Goal: Task Accomplishment & Management: Manage account settings

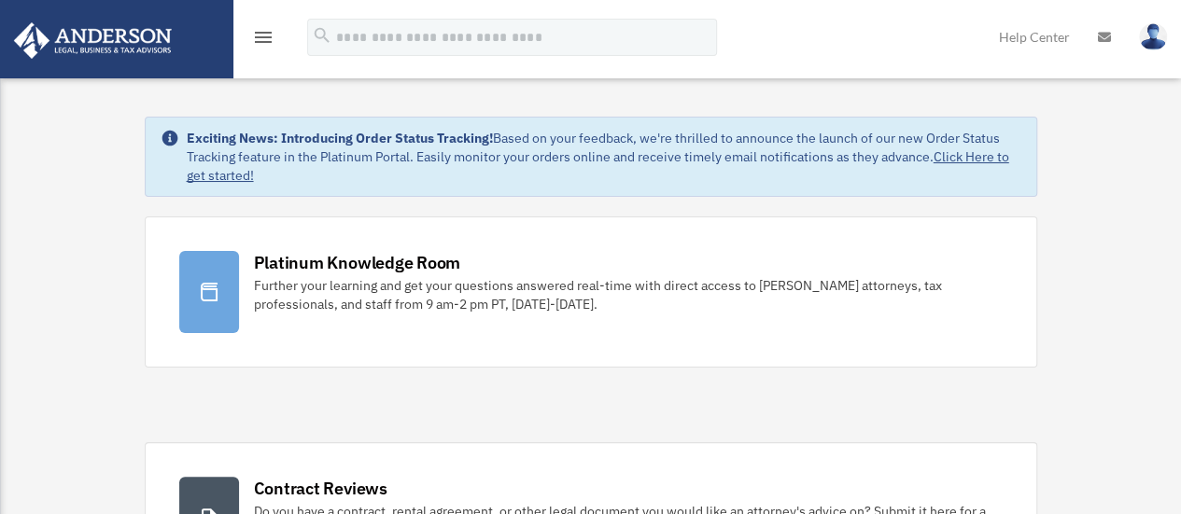
click at [267, 34] on icon "menu" at bounding box center [263, 37] width 22 height 22
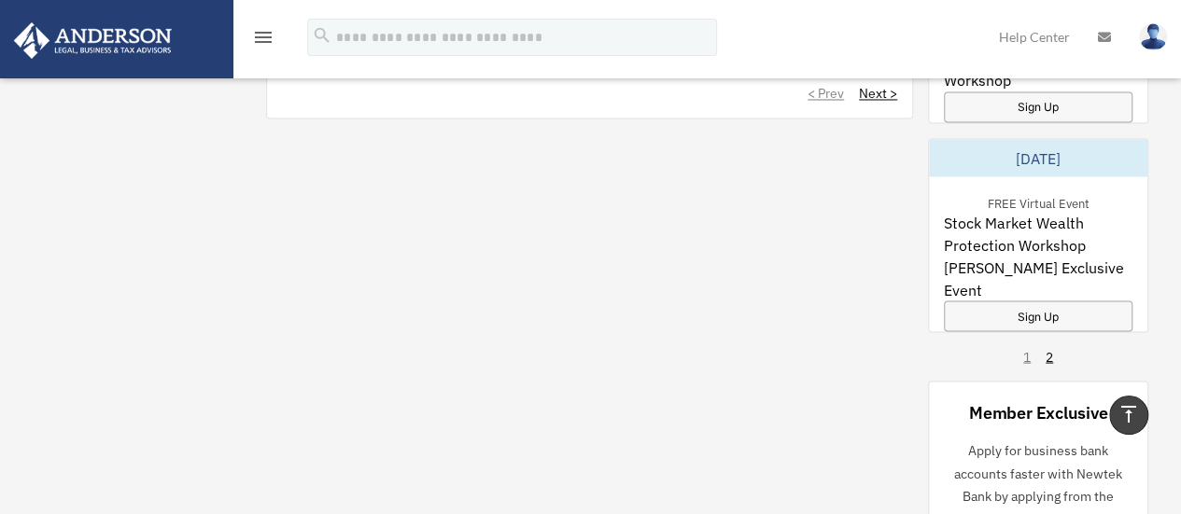
scroll to position [1681, 0]
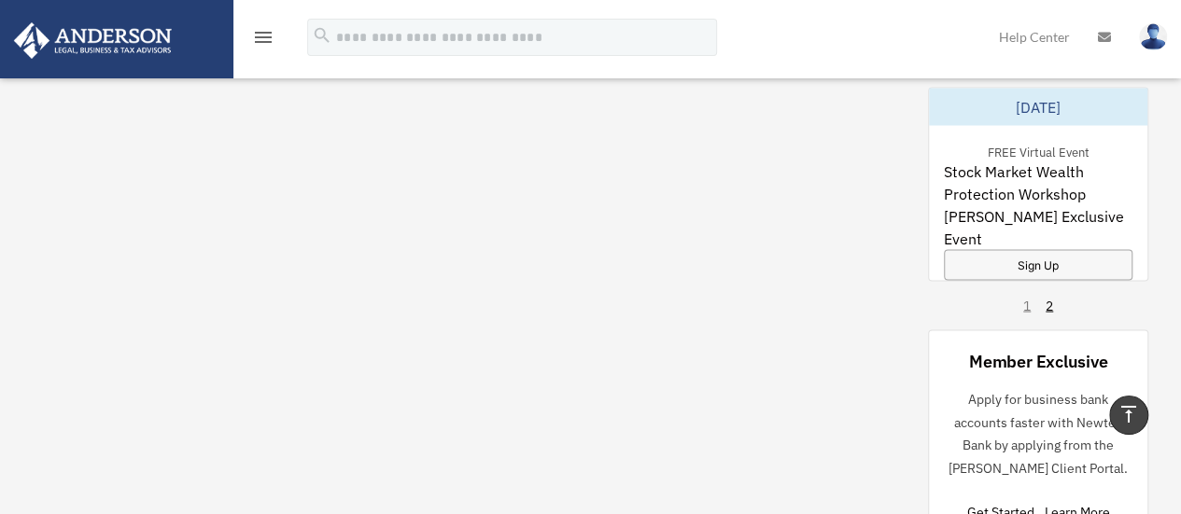
click at [260, 36] on icon "menu" at bounding box center [263, 37] width 22 height 22
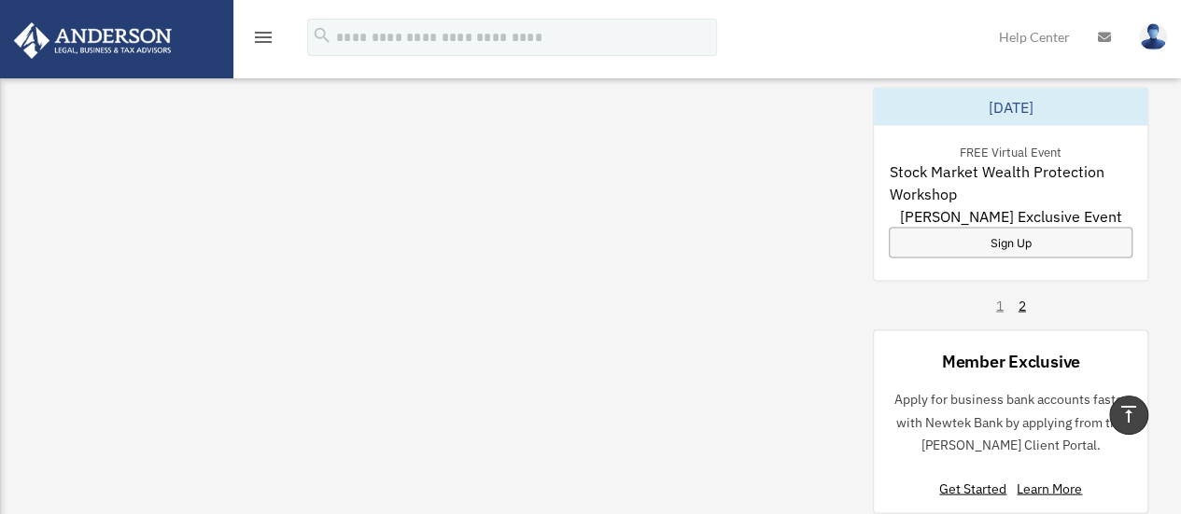
click at [260, 42] on icon "menu" at bounding box center [263, 37] width 22 height 22
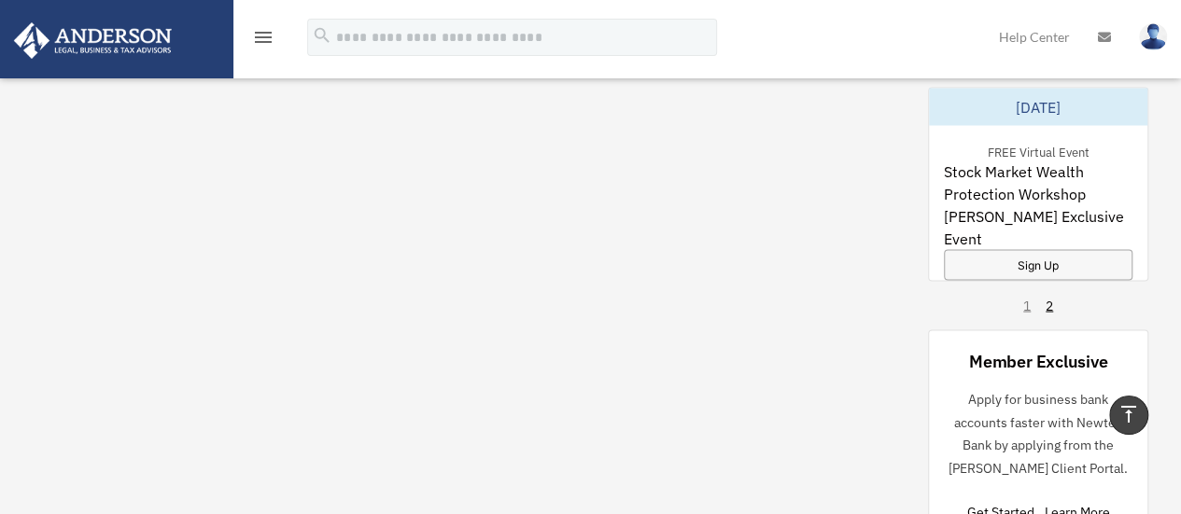
click at [261, 38] on icon "menu" at bounding box center [263, 37] width 22 height 22
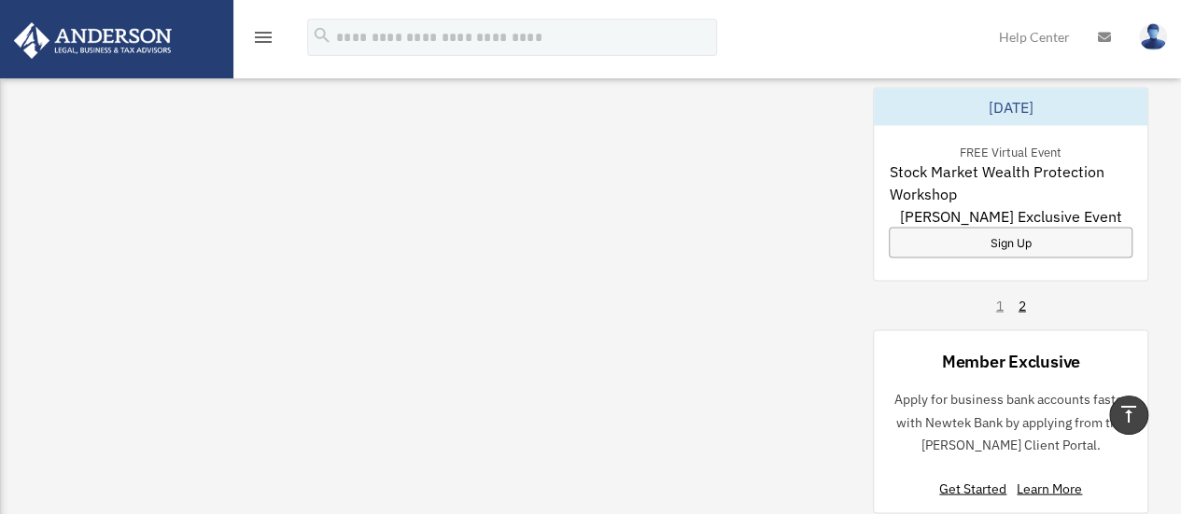
click at [261, 38] on icon "menu" at bounding box center [263, 37] width 22 height 22
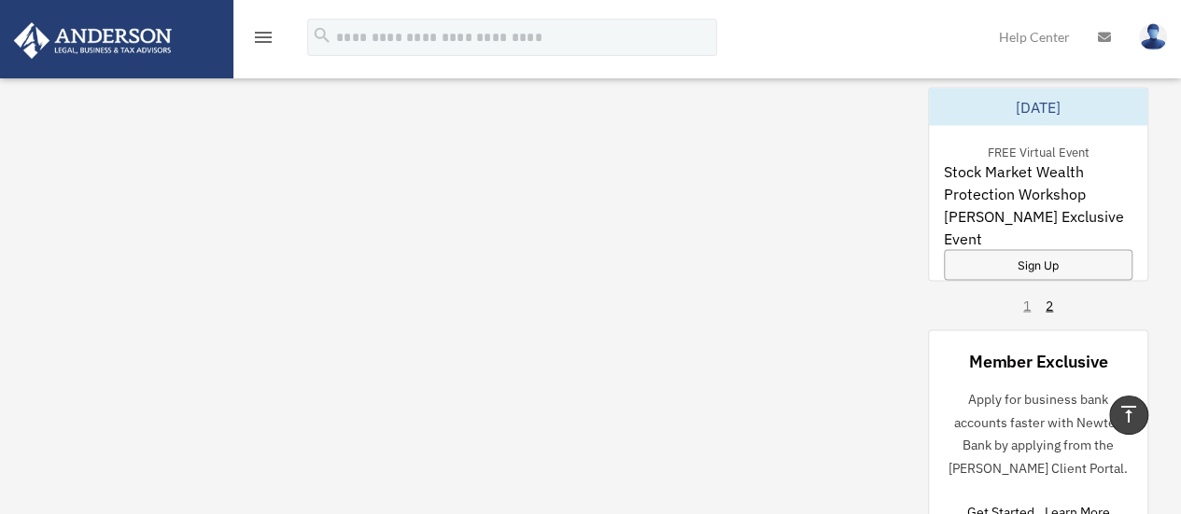
click at [261, 38] on icon "menu" at bounding box center [263, 37] width 22 height 22
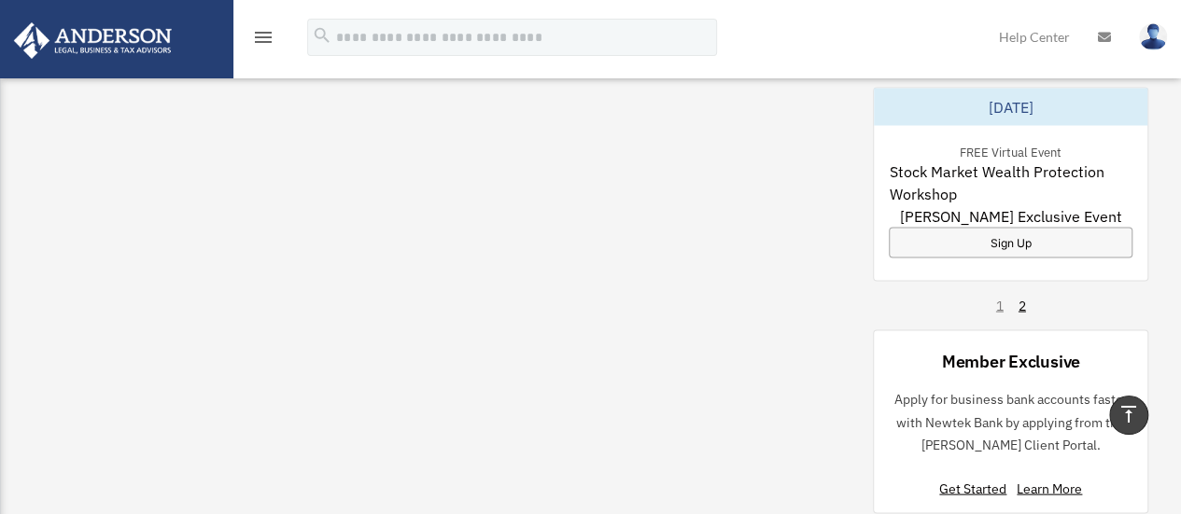
click at [261, 38] on icon "menu" at bounding box center [263, 37] width 22 height 22
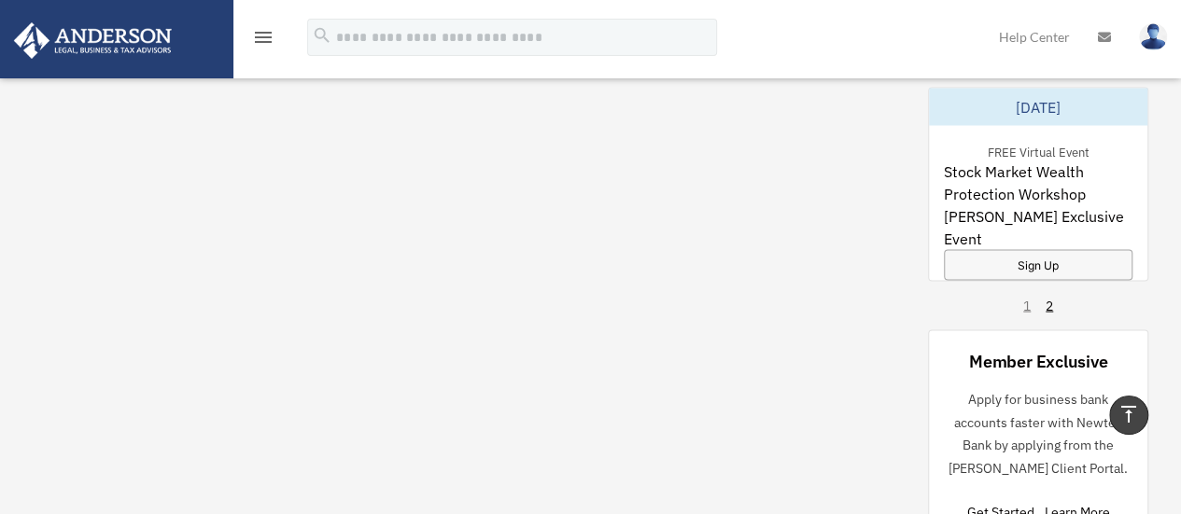
click at [261, 38] on icon "menu" at bounding box center [263, 37] width 22 height 22
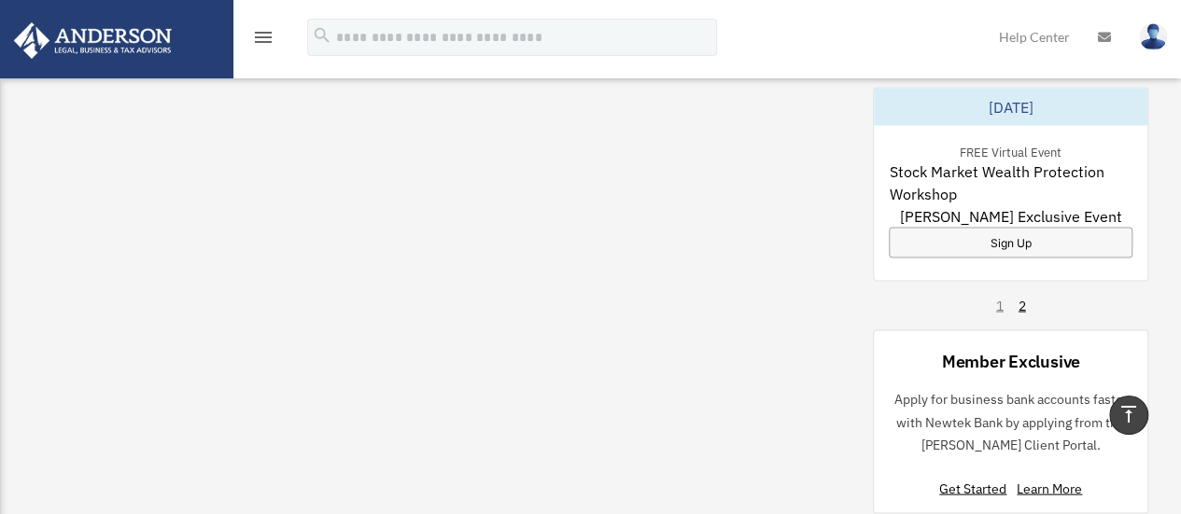
click at [261, 38] on icon "menu" at bounding box center [263, 37] width 22 height 22
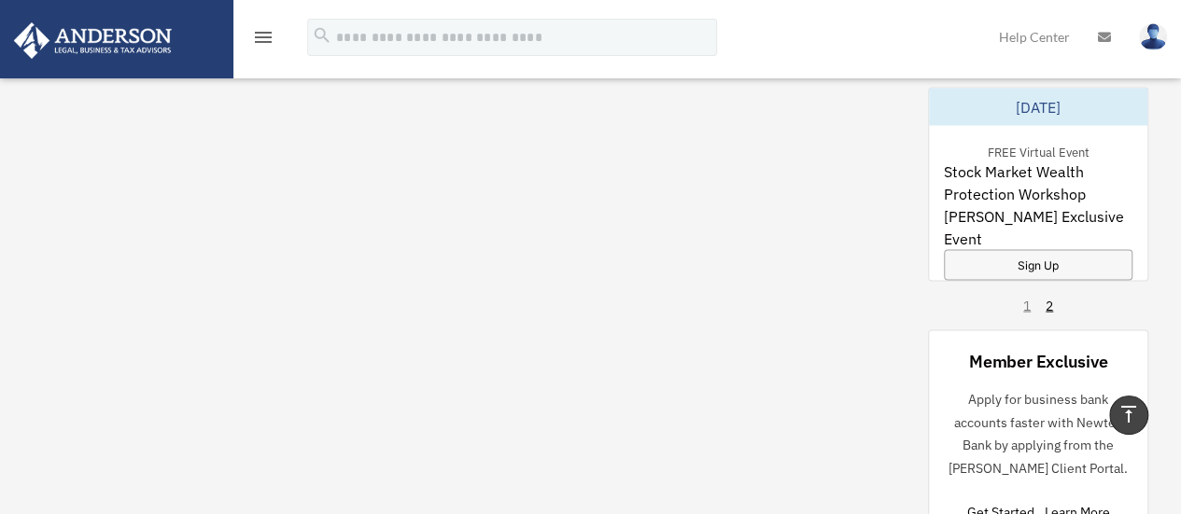
click at [261, 38] on icon "menu" at bounding box center [263, 37] width 22 height 22
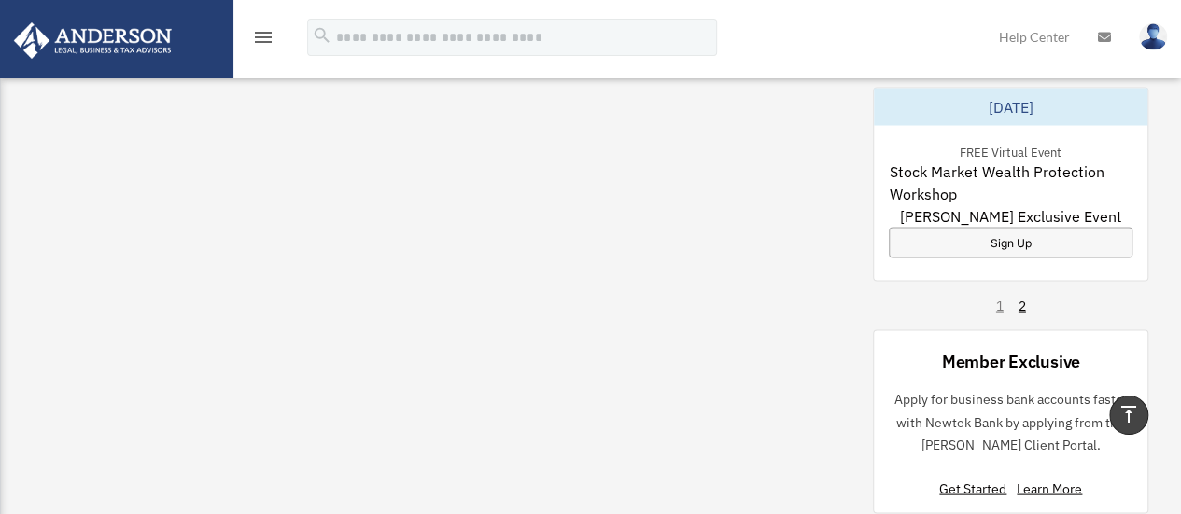
click at [261, 38] on icon "menu" at bounding box center [263, 37] width 22 height 22
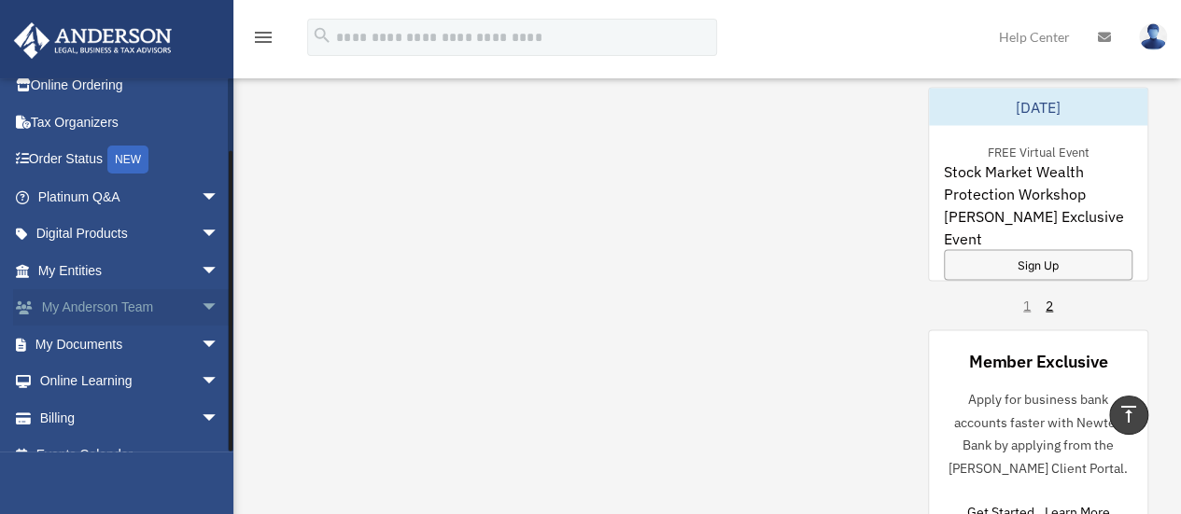
scroll to position [77, 0]
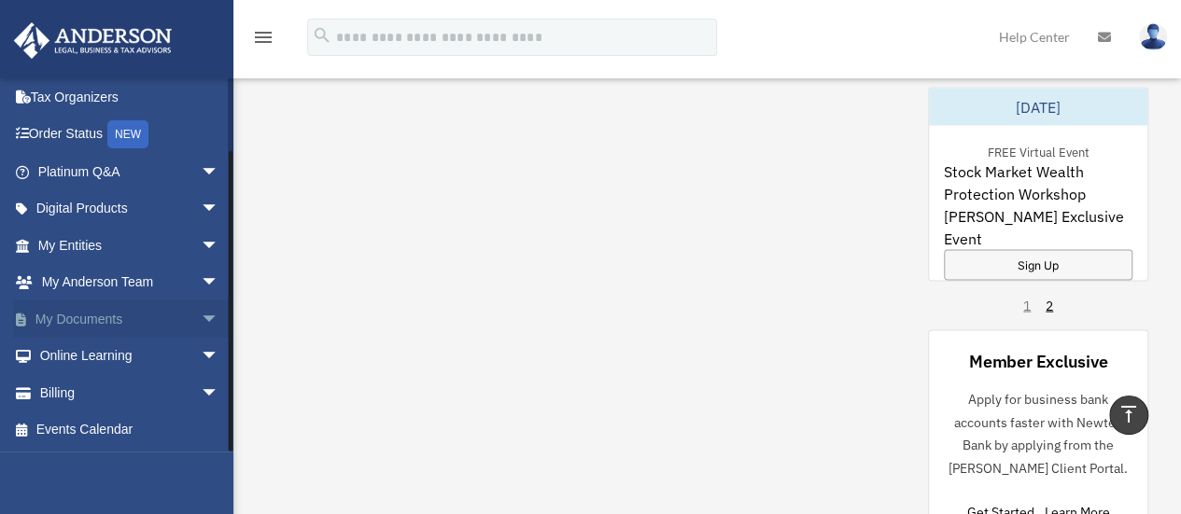
click at [201, 314] on span "arrow_drop_down" at bounding box center [219, 320] width 37 height 38
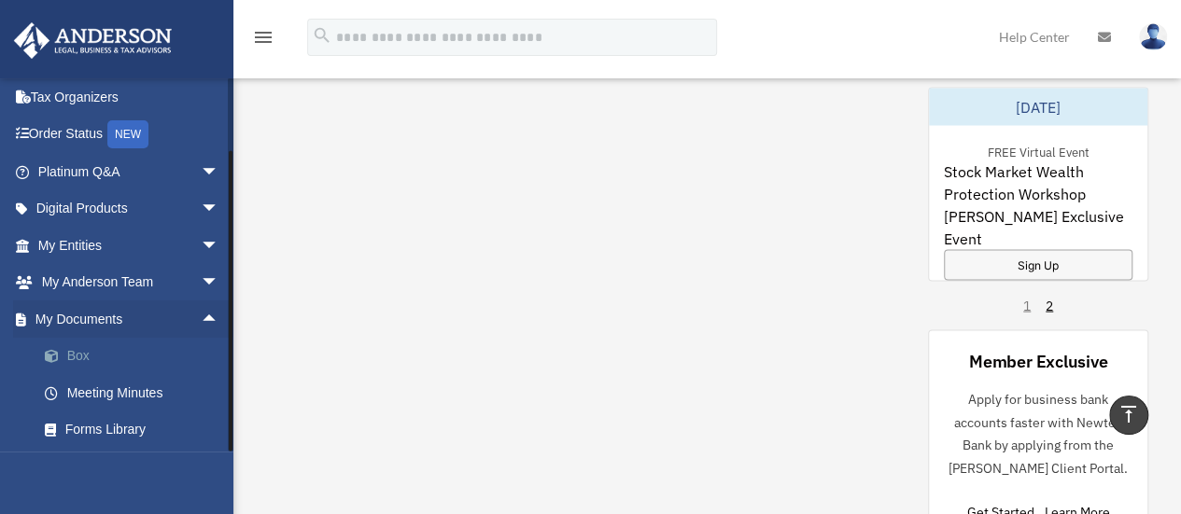
click at [88, 356] on link "Box" at bounding box center [136, 356] width 221 height 37
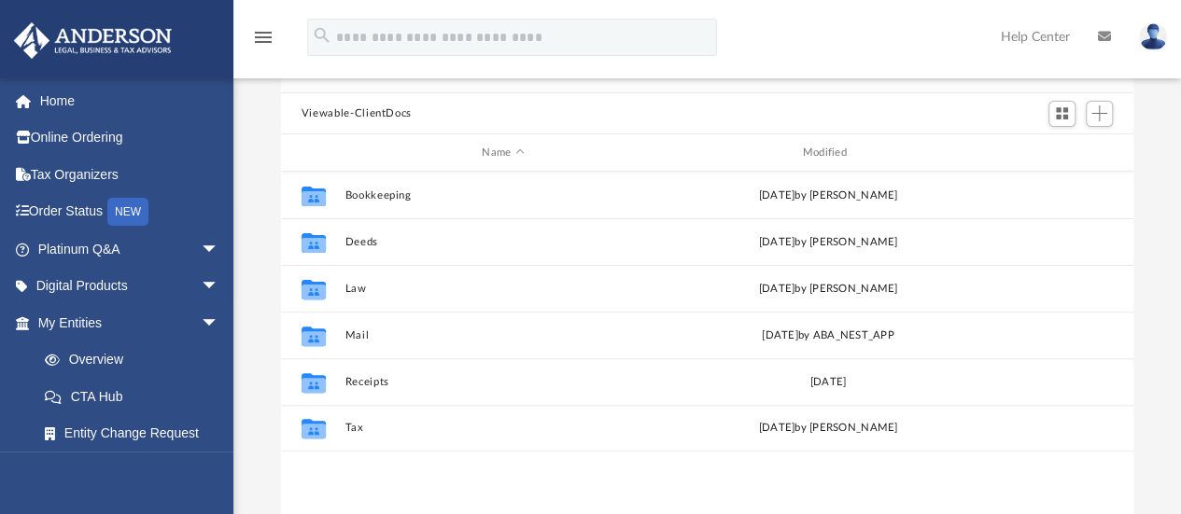
scroll to position [187, 0]
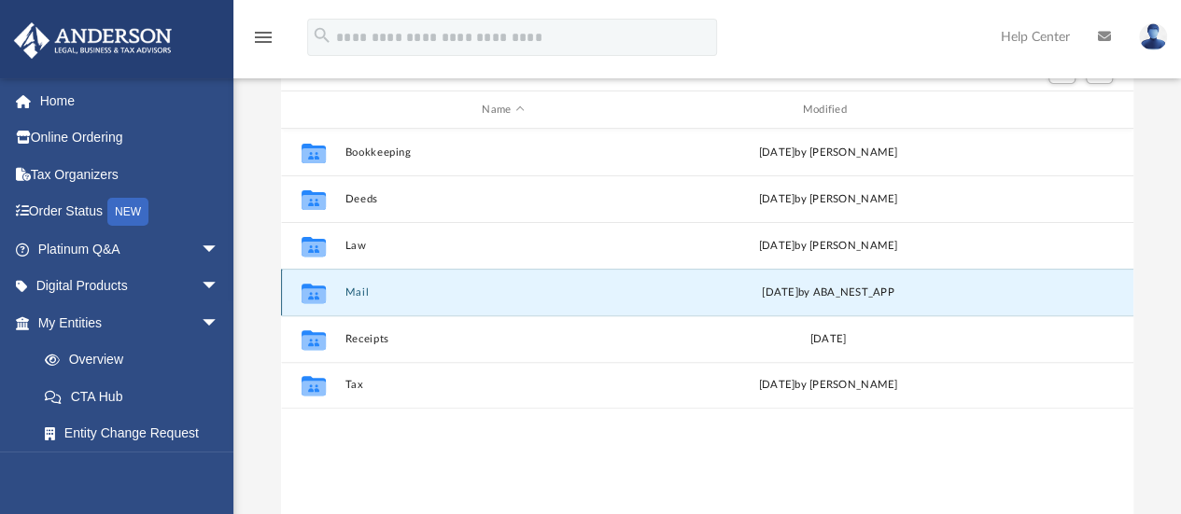
click at [351, 290] on button "Mail" at bounding box center [503, 293] width 317 height 12
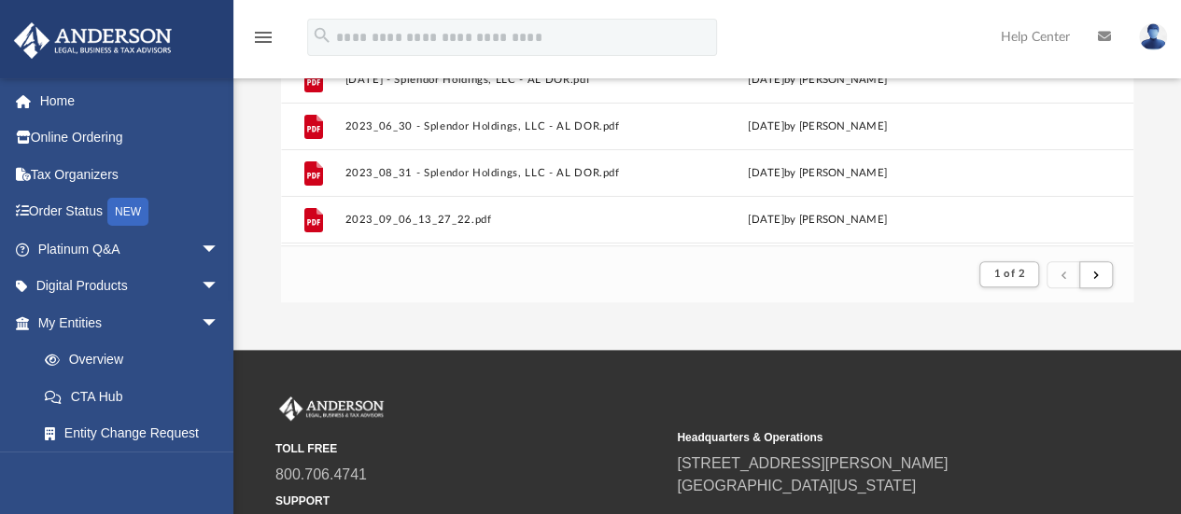
scroll to position [467, 0]
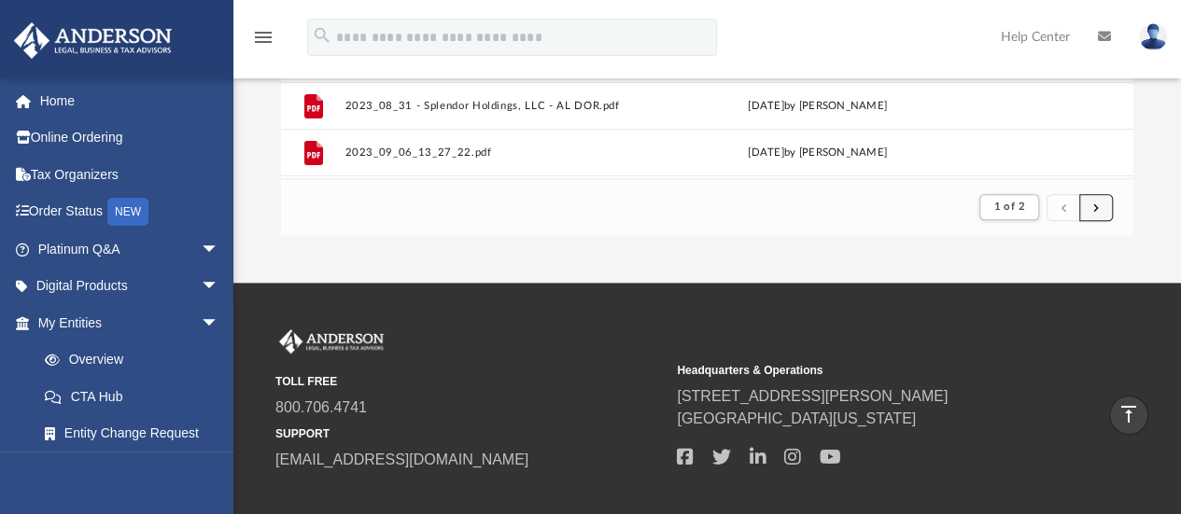
click at [1099, 204] on button "submit" at bounding box center [1096, 207] width 34 height 27
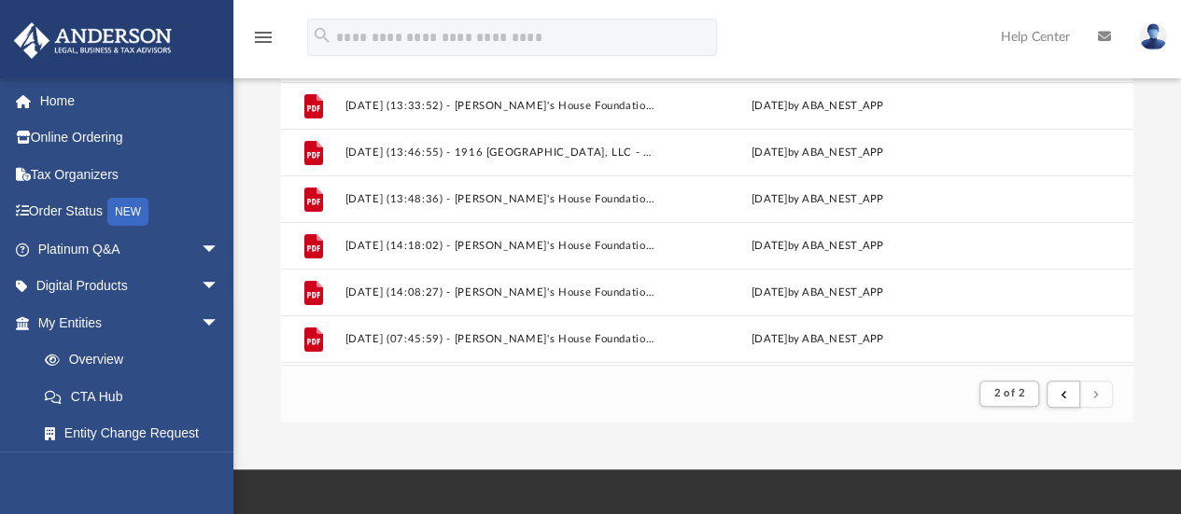
scroll to position [373, 0]
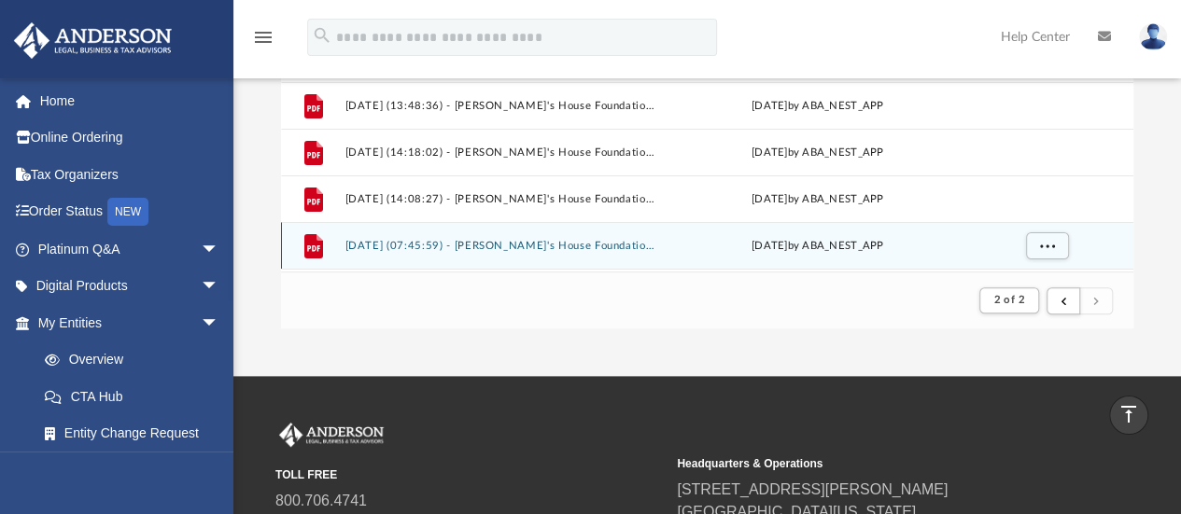
click at [403, 247] on button "[DATE] (07:45:59) - [PERSON_NAME]'s House Foundation - Mail from [PERSON_NAME].…" at bounding box center [500, 246] width 310 height 12
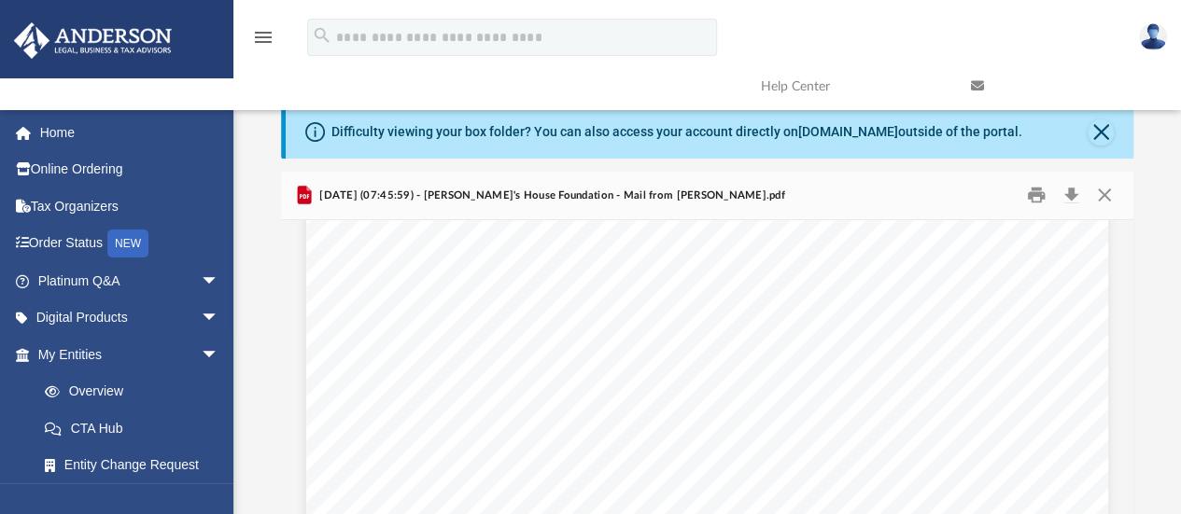
scroll to position [2334, 0]
click at [1096, 129] on button "Close" at bounding box center [1101, 133] width 26 height 26
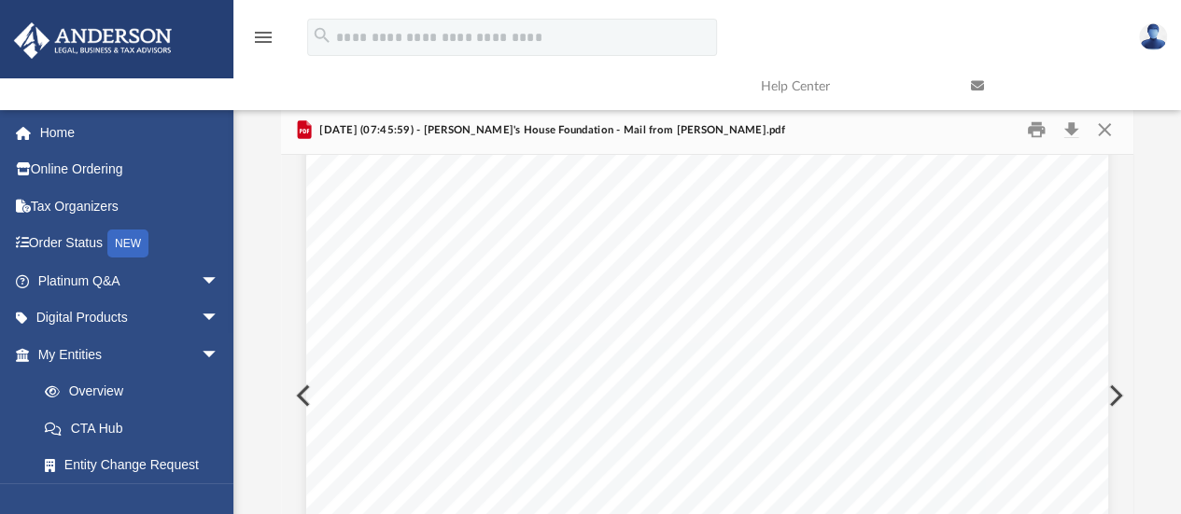
click at [1109, 122] on link at bounding box center [1062, 86] width 210 height 74
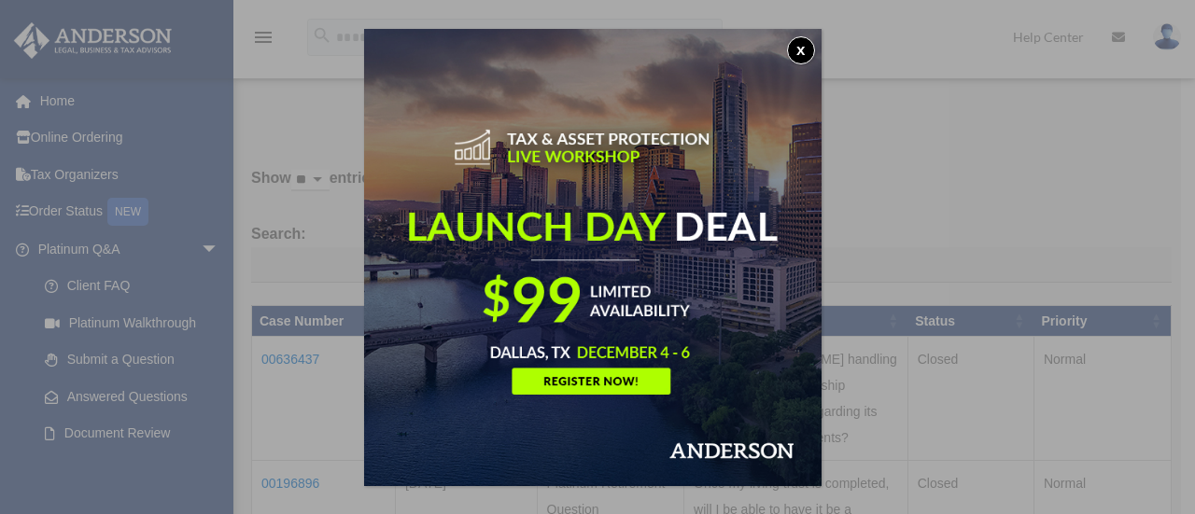
click at [801, 49] on button "x" at bounding box center [801, 50] width 28 height 28
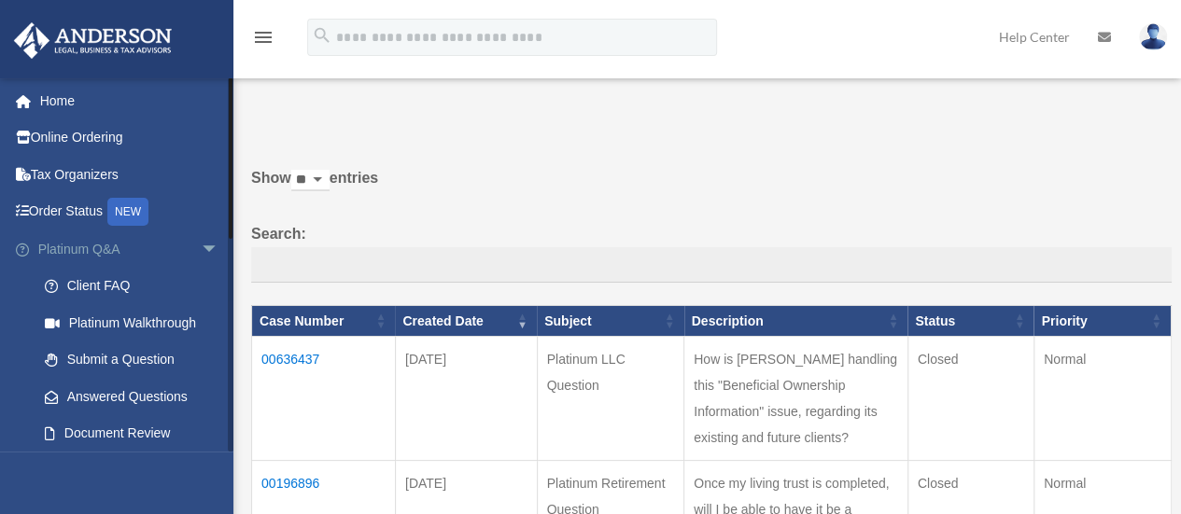
click at [201, 246] on span "arrow_drop_down" at bounding box center [219, 250] width 37 height 38
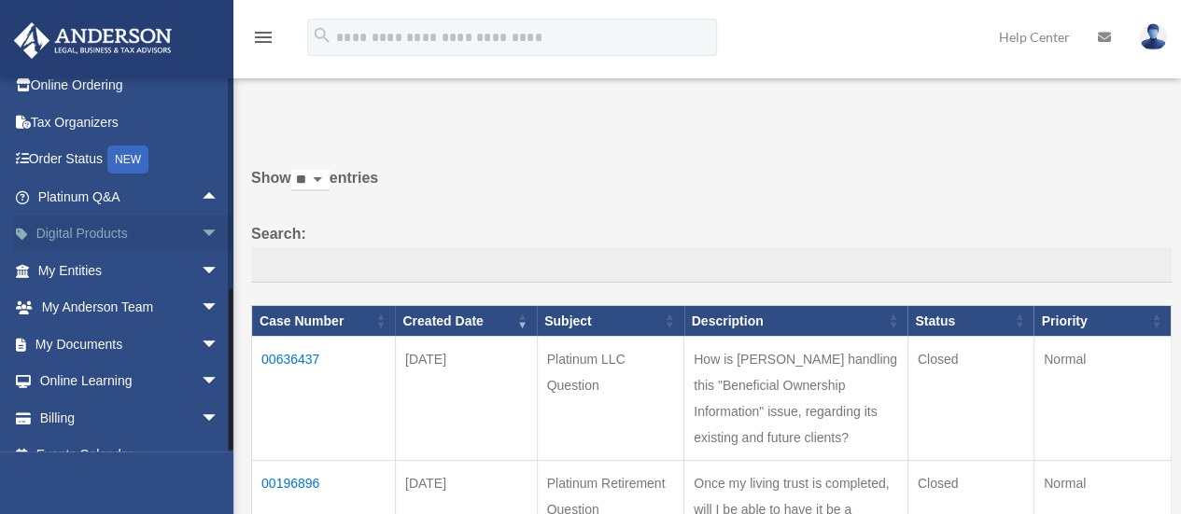
scroll to position [77, 0]
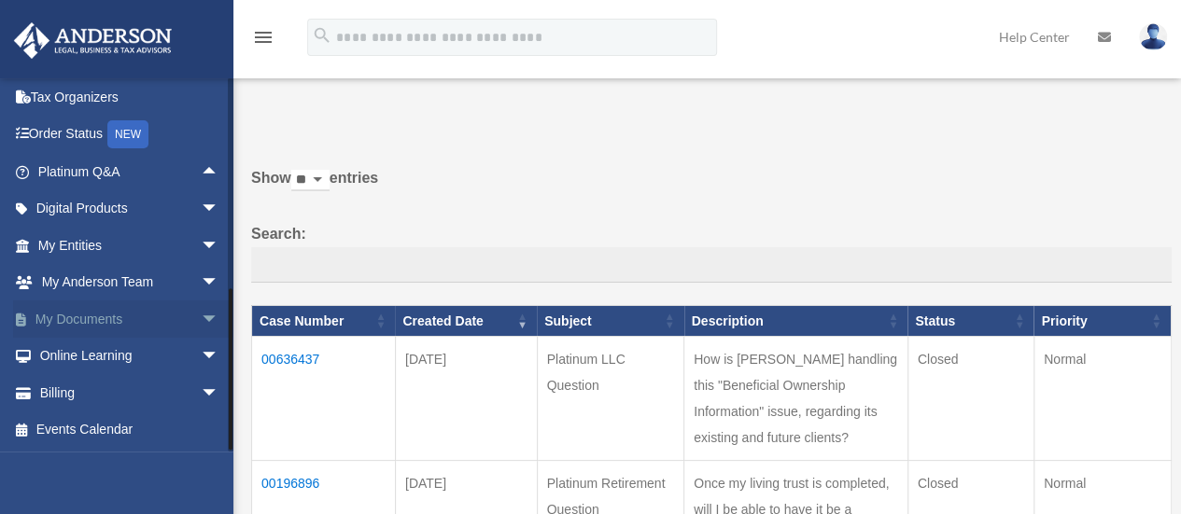
click at [201, 315] on span "arrow_drop_down" at bounding box center [219, 320] width 37 height 38
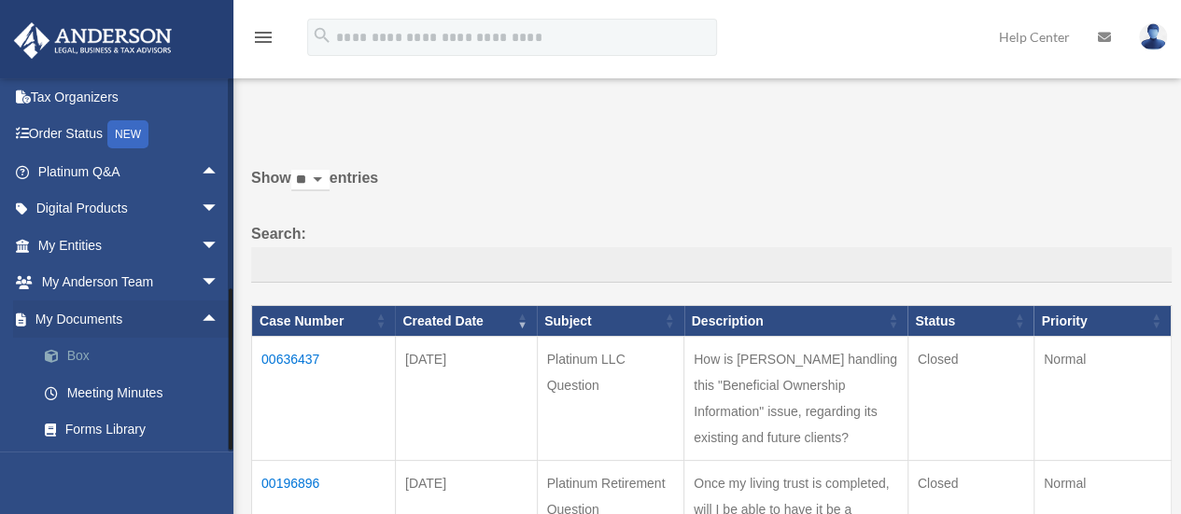
click at [72, 352] on link "Box" at bounding box center [136, 356] width 221 height 37
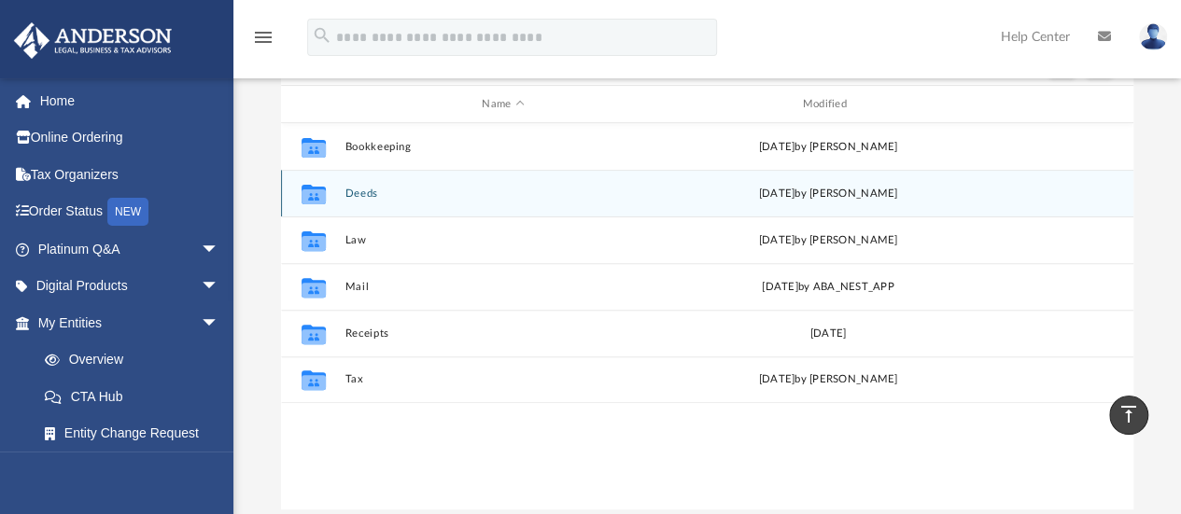
scroll to position [187, 0]
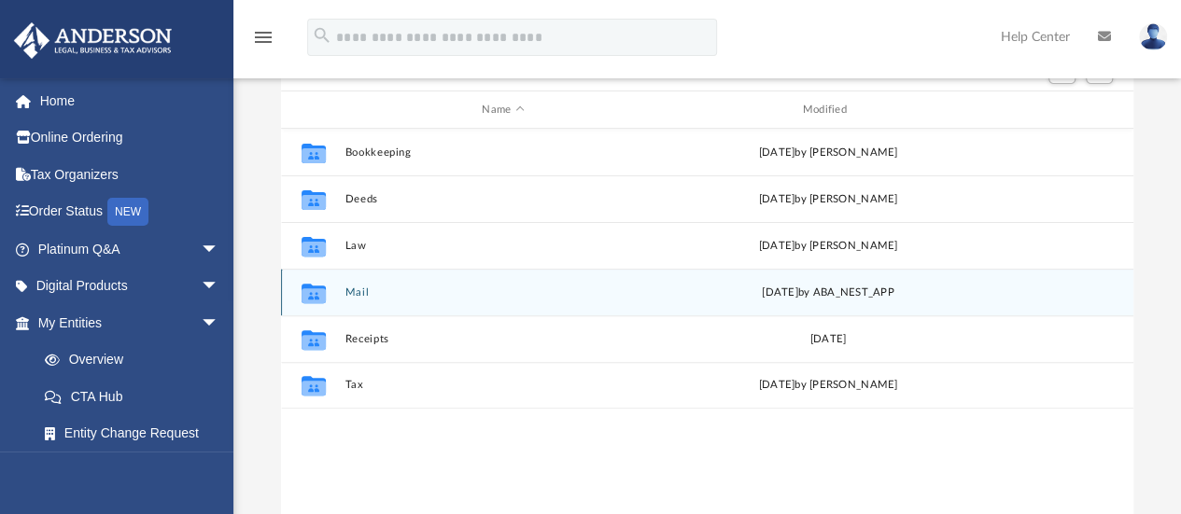
click at [357, 291] on button "Mail" at bounding box center [503, 293] width 317 height 12
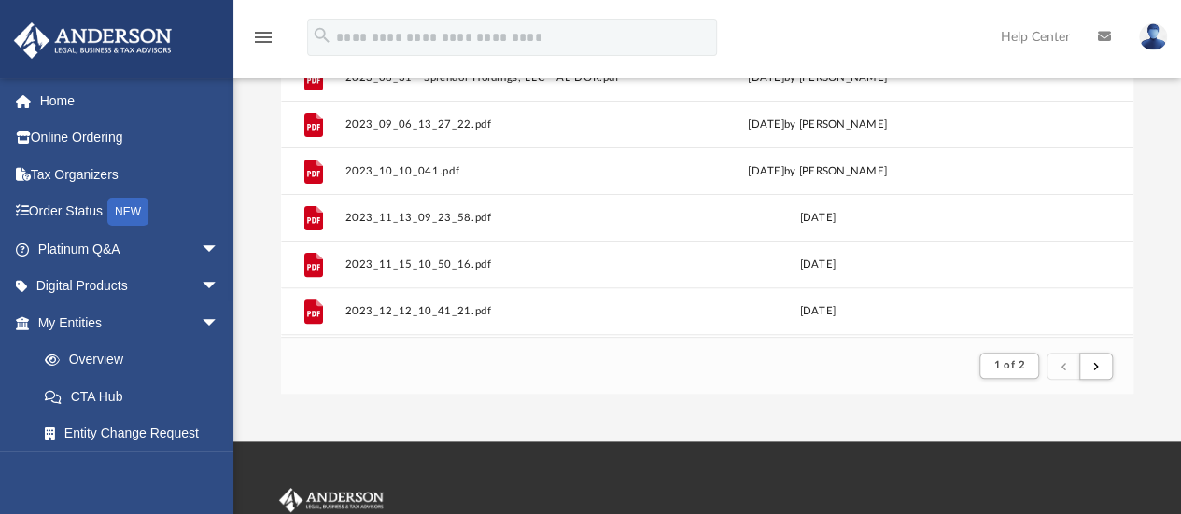
scroll to position [373, 0]
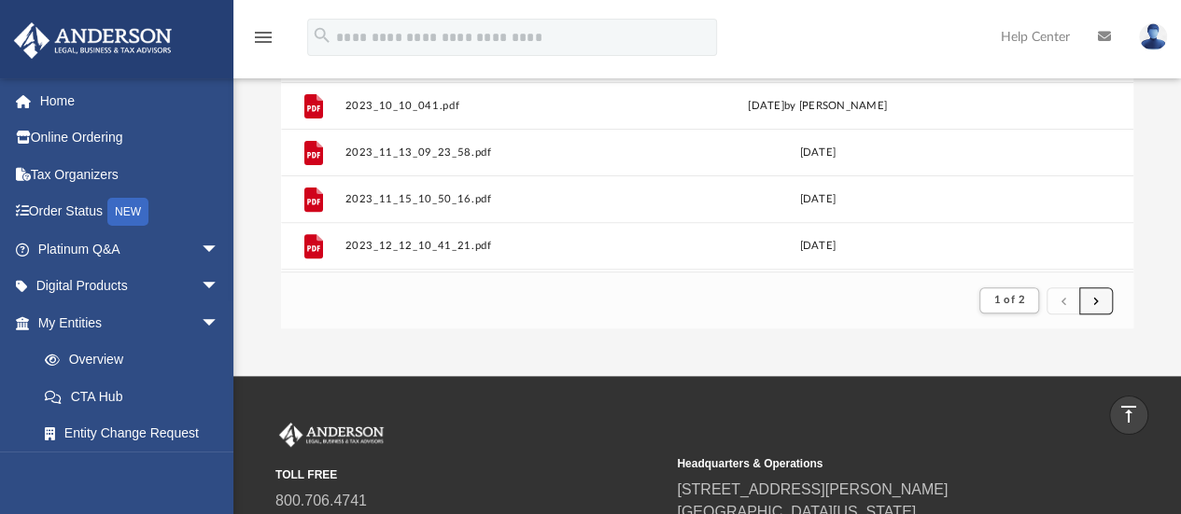
click at [1094, 300] on span "submit" at bounding box center [1096, 300] width 6 height 10
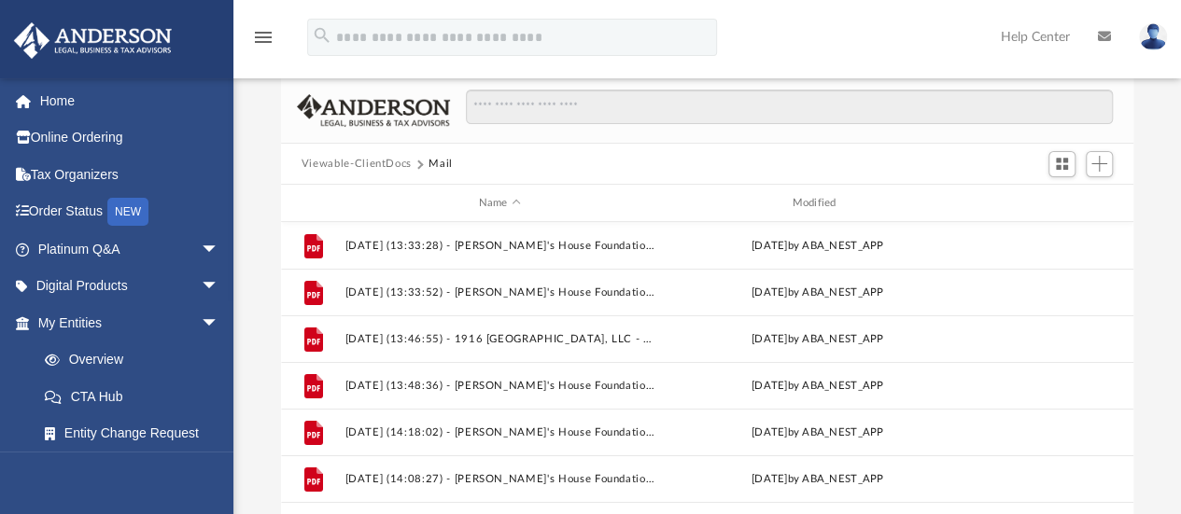
scroll to position [0, 0]
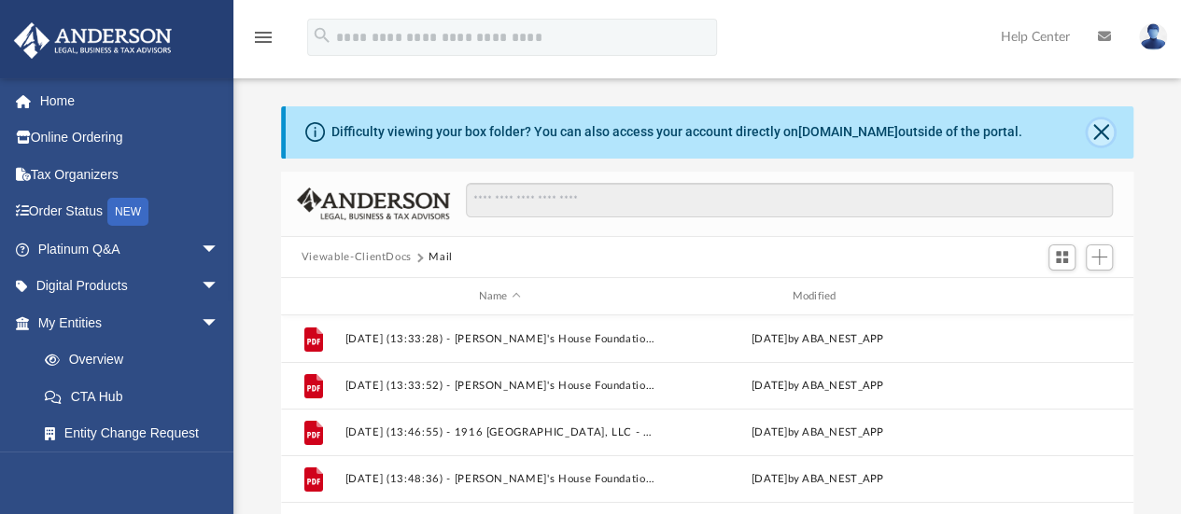
click at [1100, 132] on button "Close" at bounding box center [1101, 133] width 26 height 26
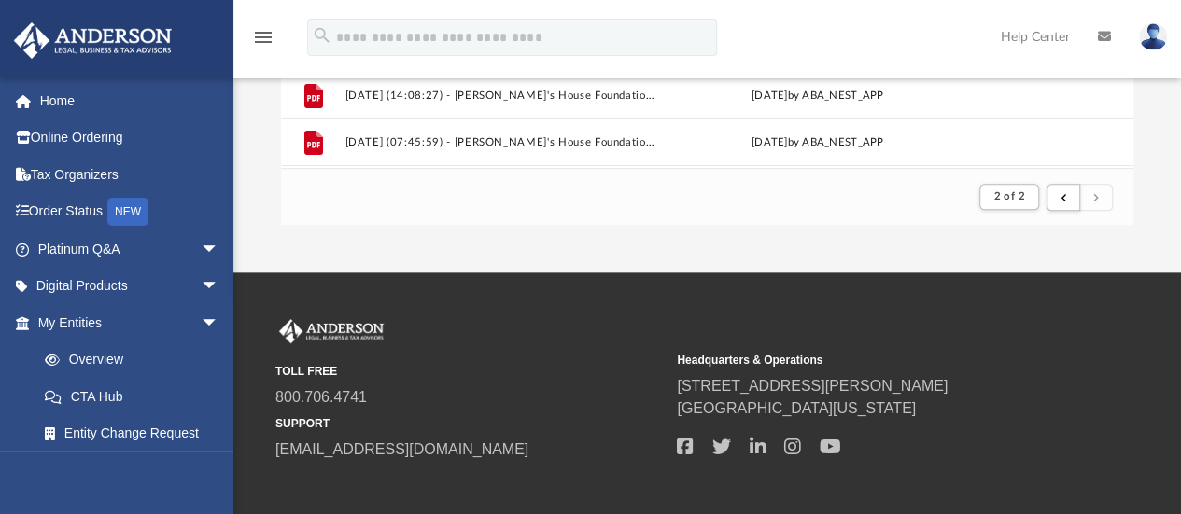
scroll to position [373, 0]
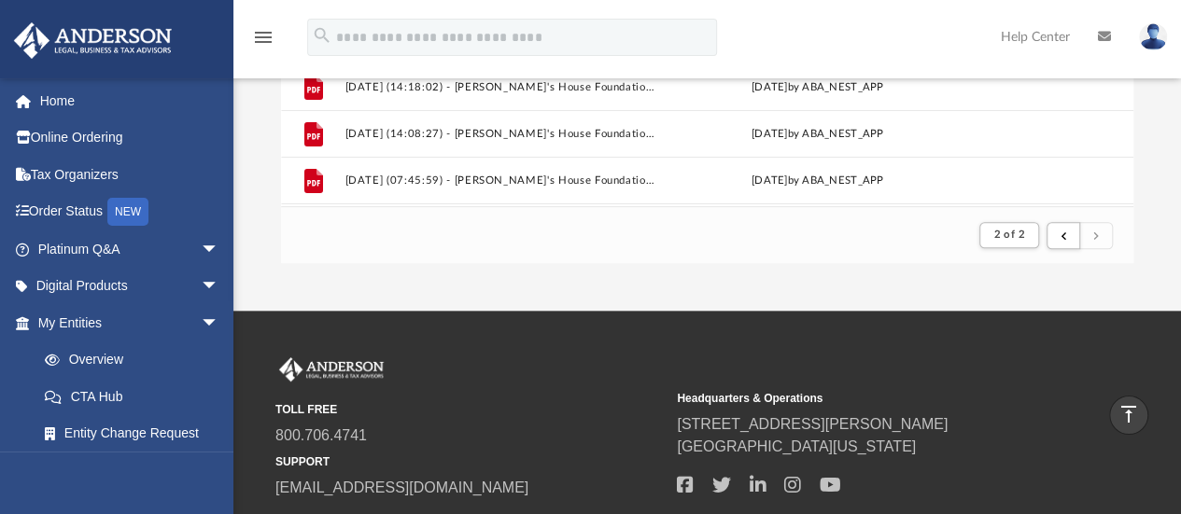
click at [1156, 39] on img at bounding box center [1153, 36] width 28 height 27
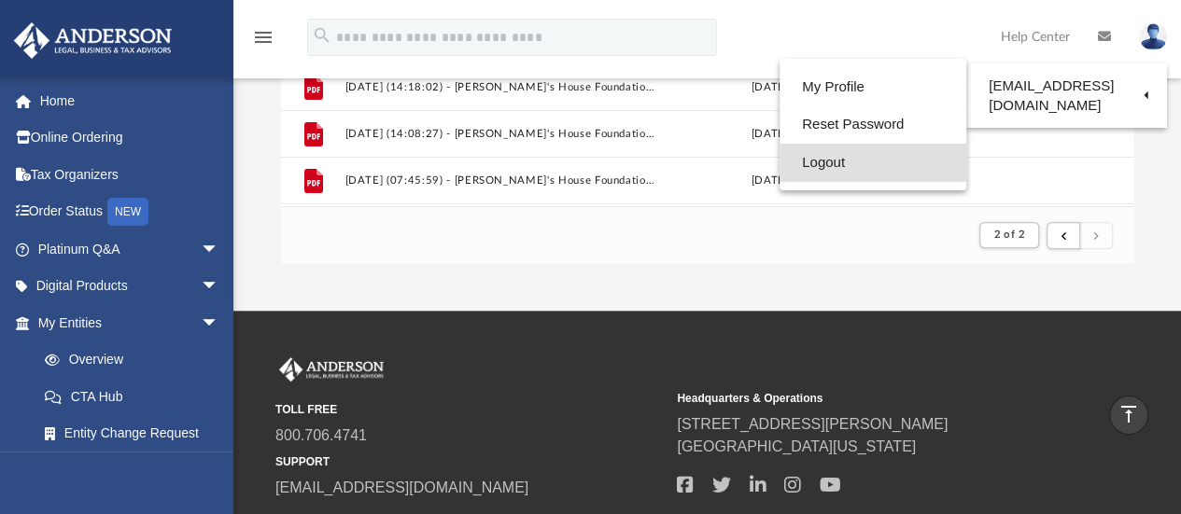
click at [780, 166] on link "Logout" at bounding box center [873, 163] width 187 height 38
